Goal: Task Accomplishment & Management: Use online tool/utility

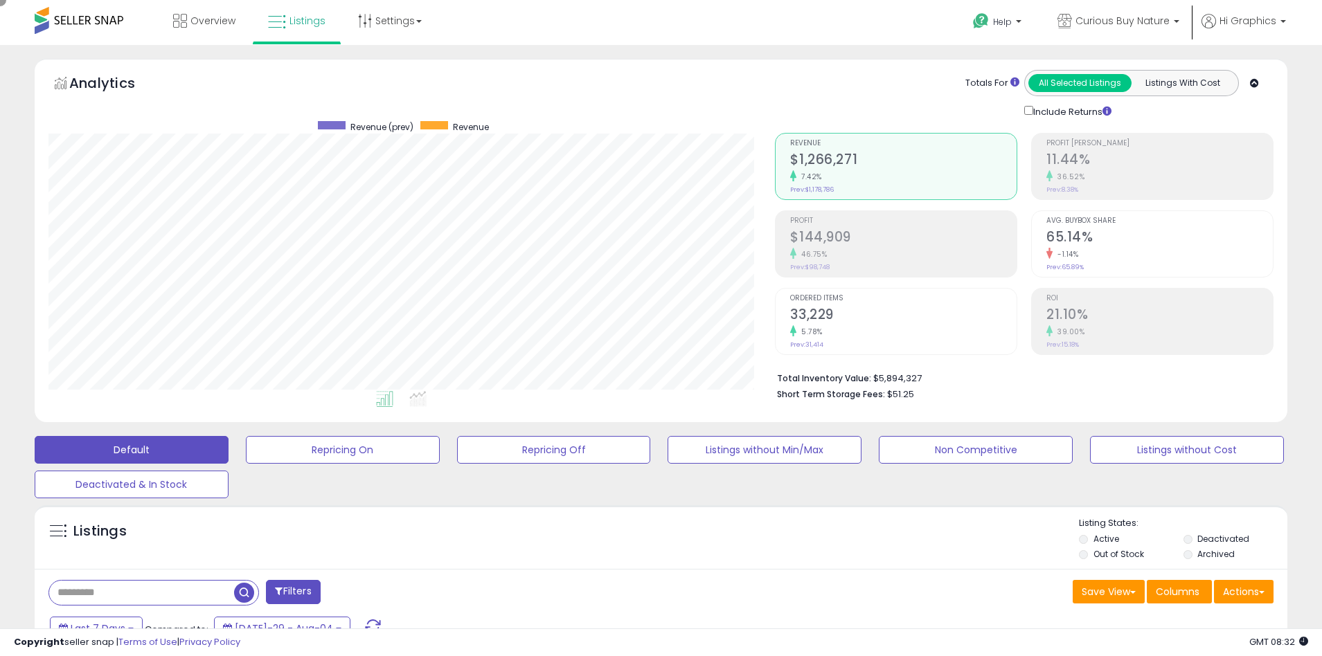
scroll to position [284, 727]
click at [1125, 21] on span "Curious Buy Nature" at bounding box center [1122, 21] width 94 height 14
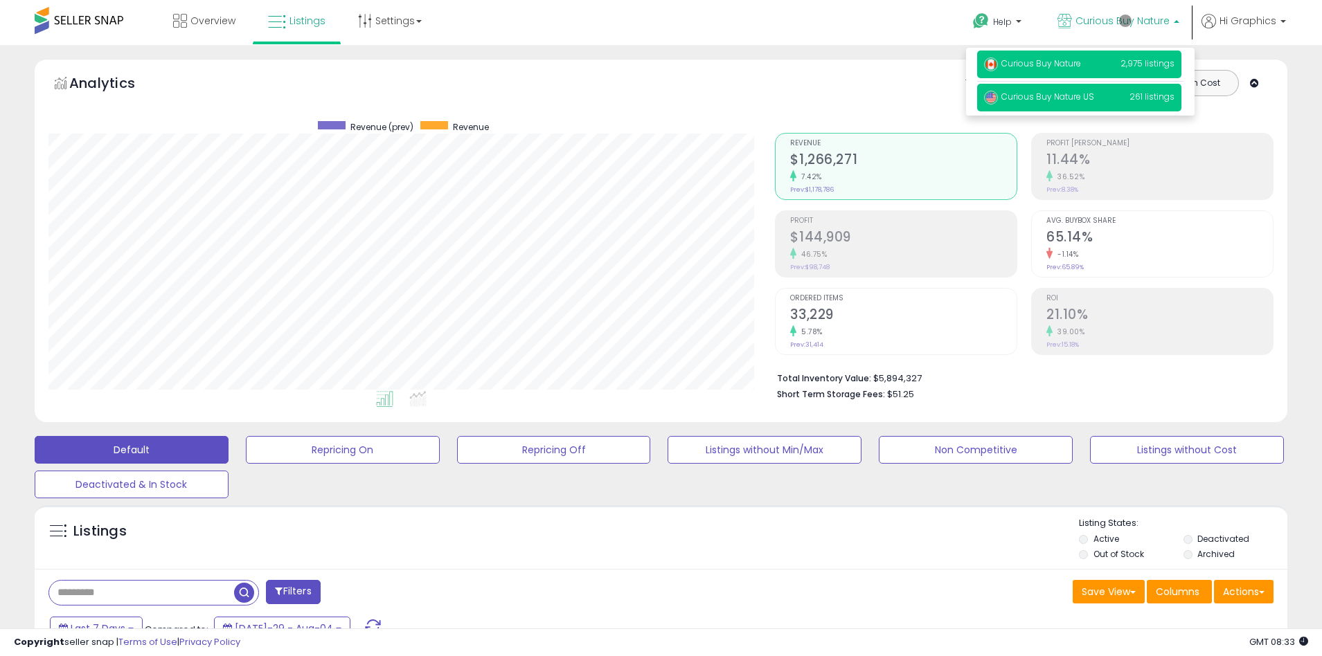
click at [1080, 98] on span "Curious Buy Nature US" at bounding box center [1039, 97] width 110 height 12
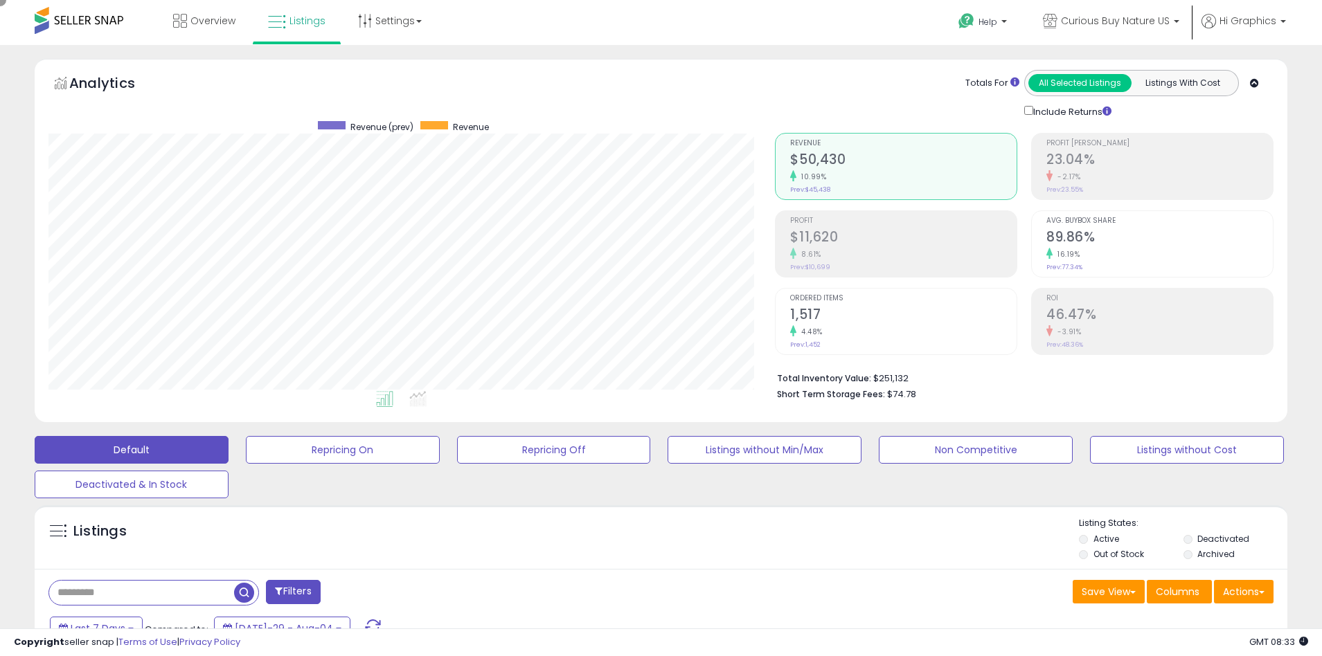
scroll to position [263, 0]
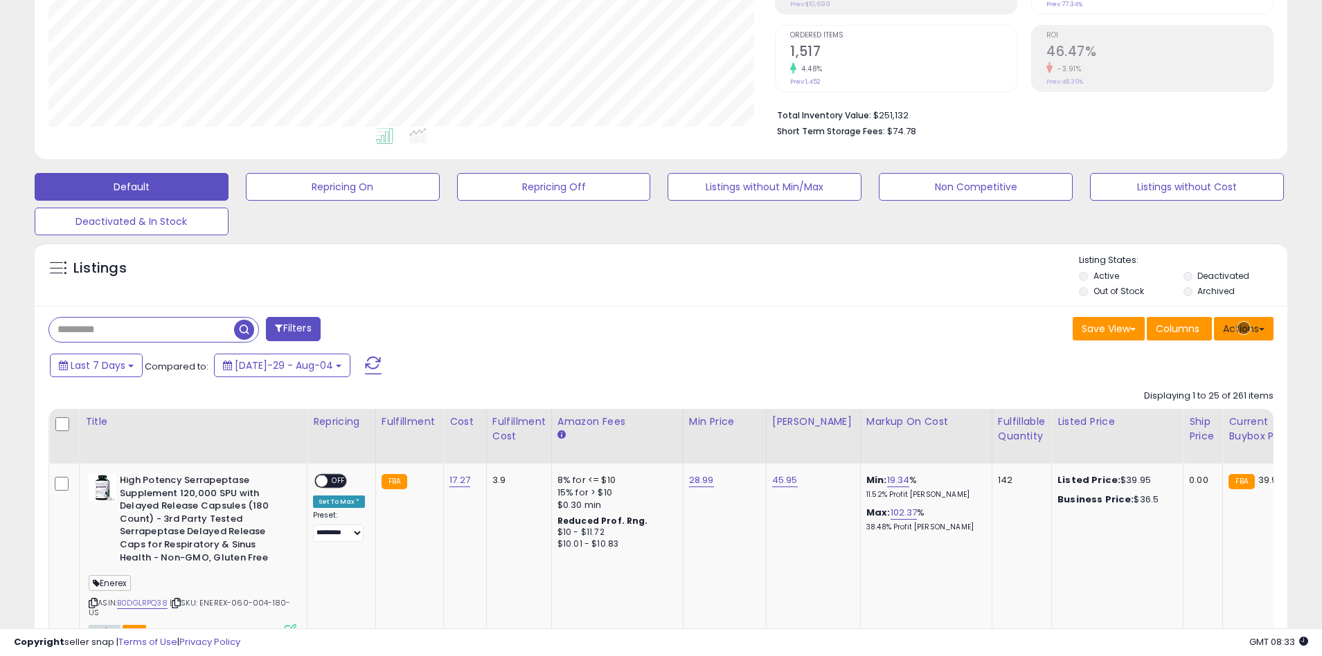
click at [1244, 328] on button "Actions" at bounding box center [1244, 329] width 60 height 24
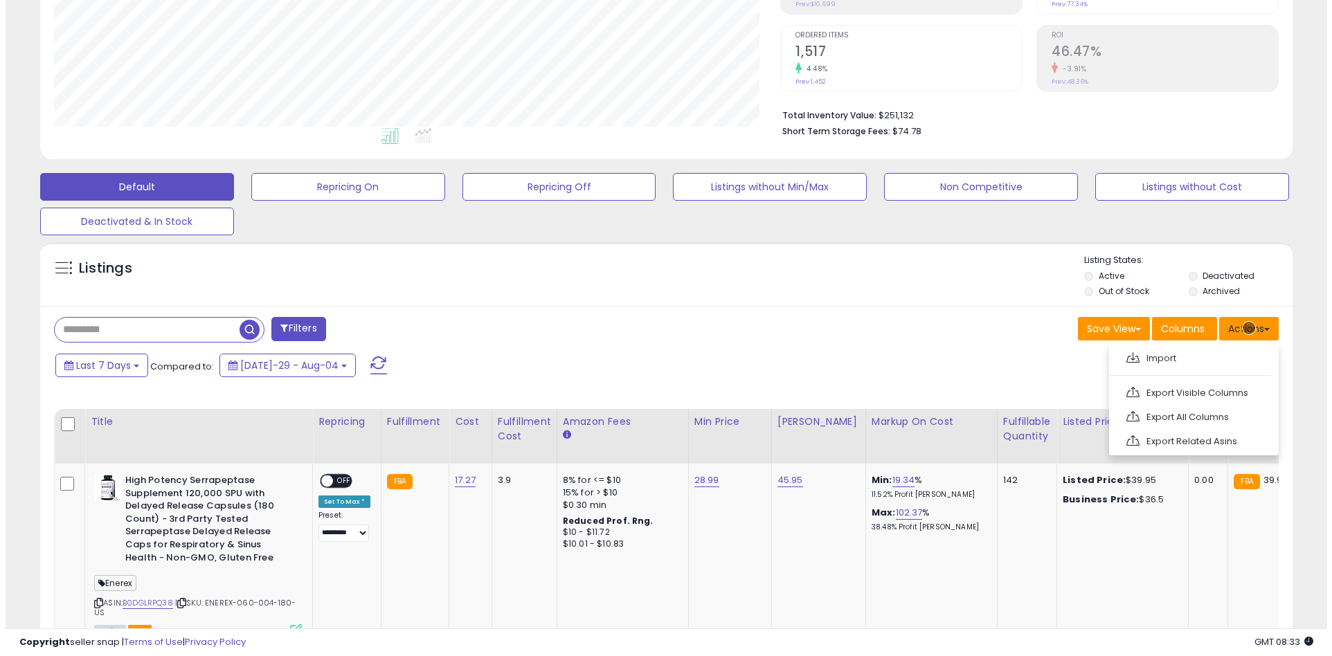
scroll to position [293, 0]
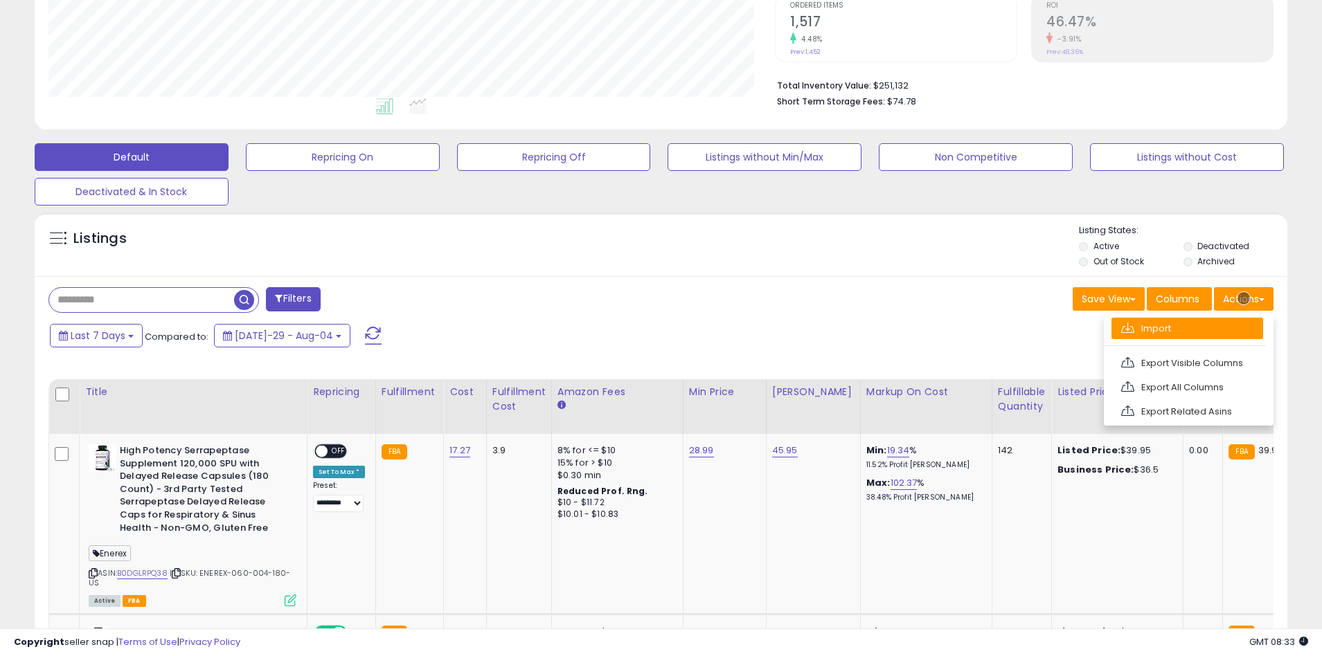
click at [1187, 328] on link "Import" at bounding box center [1187, 328] width 152 height 21
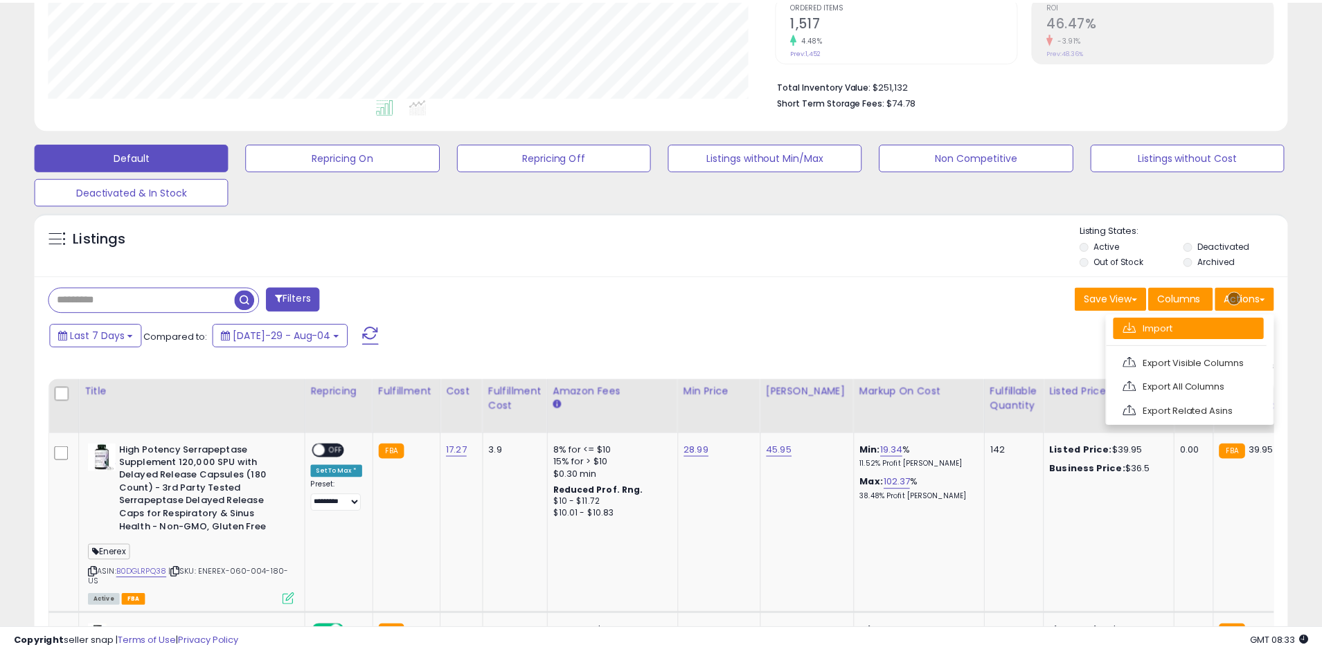
scroll to position [284, 733]
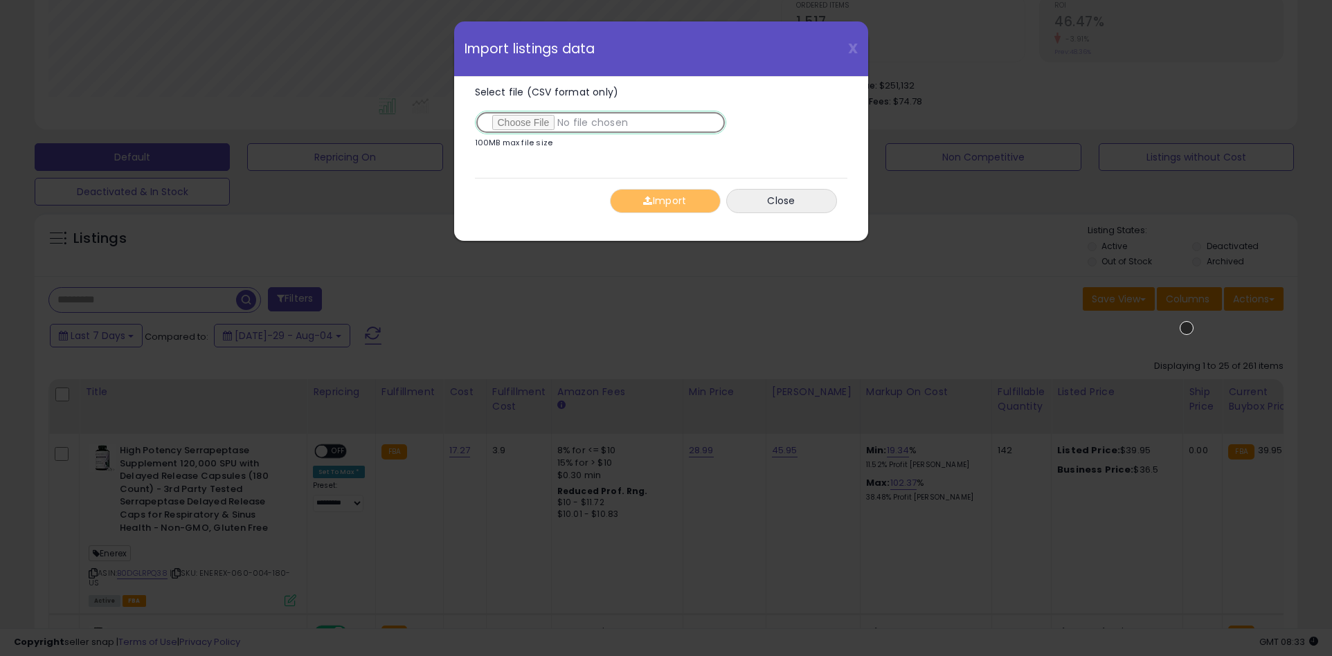
click at [598, 123] on input "Select file (CSV format only)" at bounding box center [600, 123] width 251 height 24
type input "**********"
click at [665, 201] on button "Import" at bounding box center [665, 201] width 111 height 24
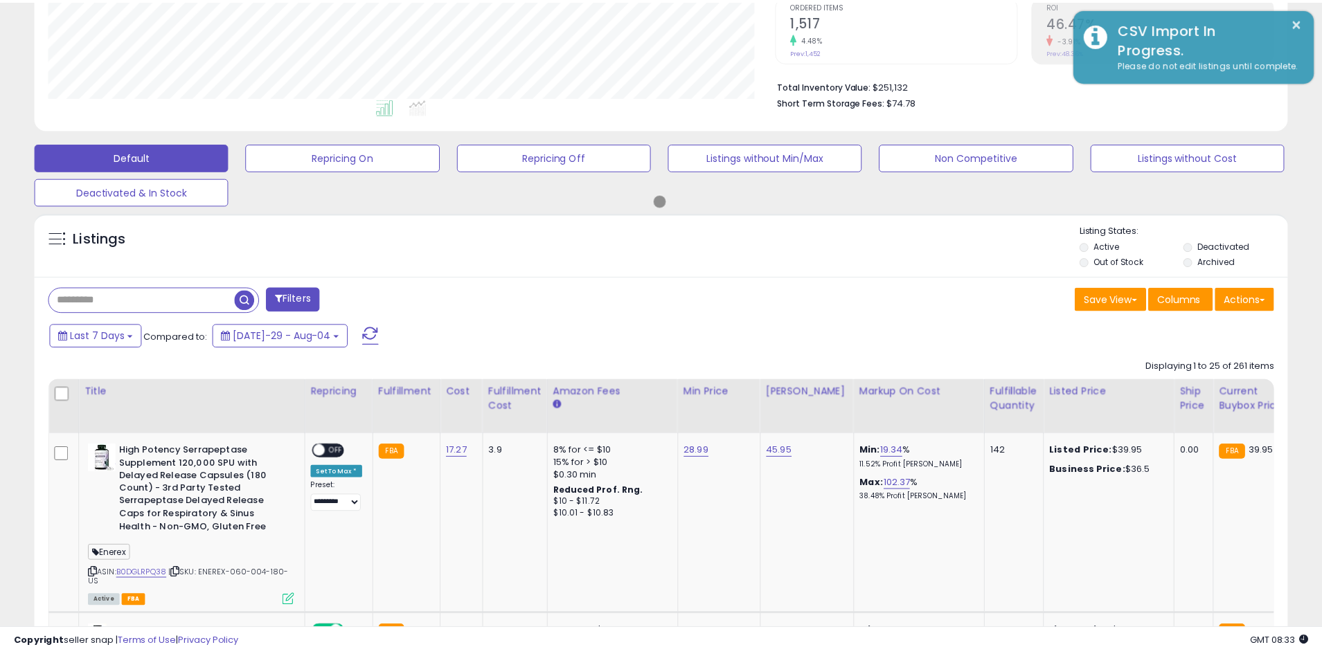
scroll to position [692136, 691694]
